Goal: Information Seeking & Learning: Learn about a topic

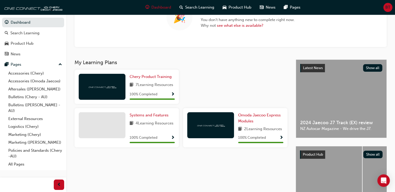
scroll to position [102, 0]
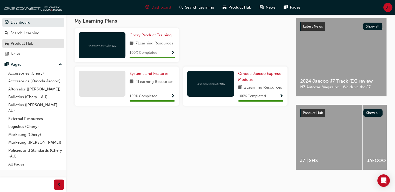
click at [26, 42] on div "Product Hub" at bounding box center [22, 44] width 23 height 6
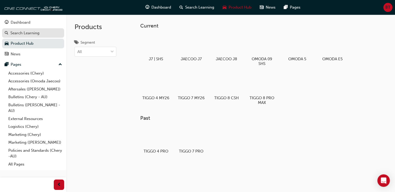
click at [12, 33] on div "Search Learning" at bounding box center [24, 33] width 29 height 6
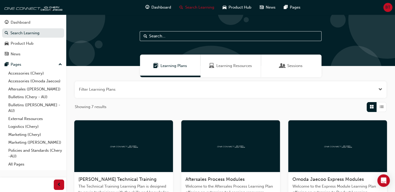
scroll to position [104, 0]
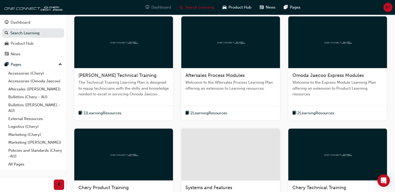
click at [155, 8] on span "Dashboard" at bounding box center [162, 7] width 20 height 6
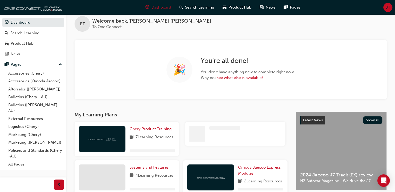
scroll to position [102, 0]
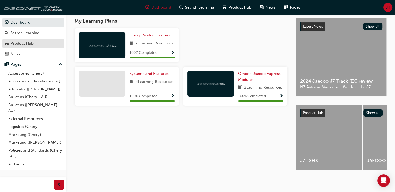
click at [22, 44] on div "Product Hub" at bounding box center [22, 44] width 23 height 6
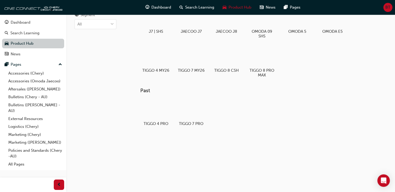
scroll to position [28, 0]
click at [19, 34] on div "Search Learning" at bounding box center [24, 33] width 29 height 6
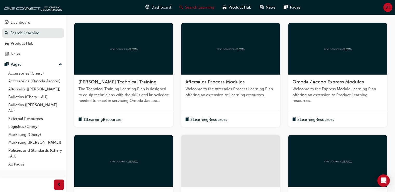
scroll to position [104, 0]
